Goal: Information Seeking & Learning: Learn about a topic

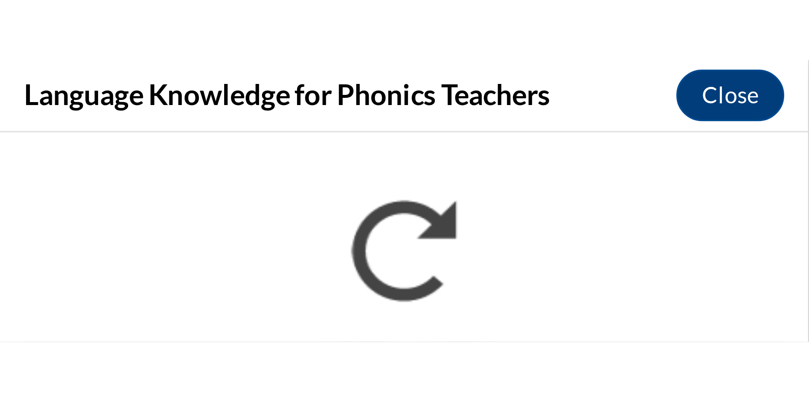
scroll to position [407, 0]
